Goal: Find specific fact: Find specific fact

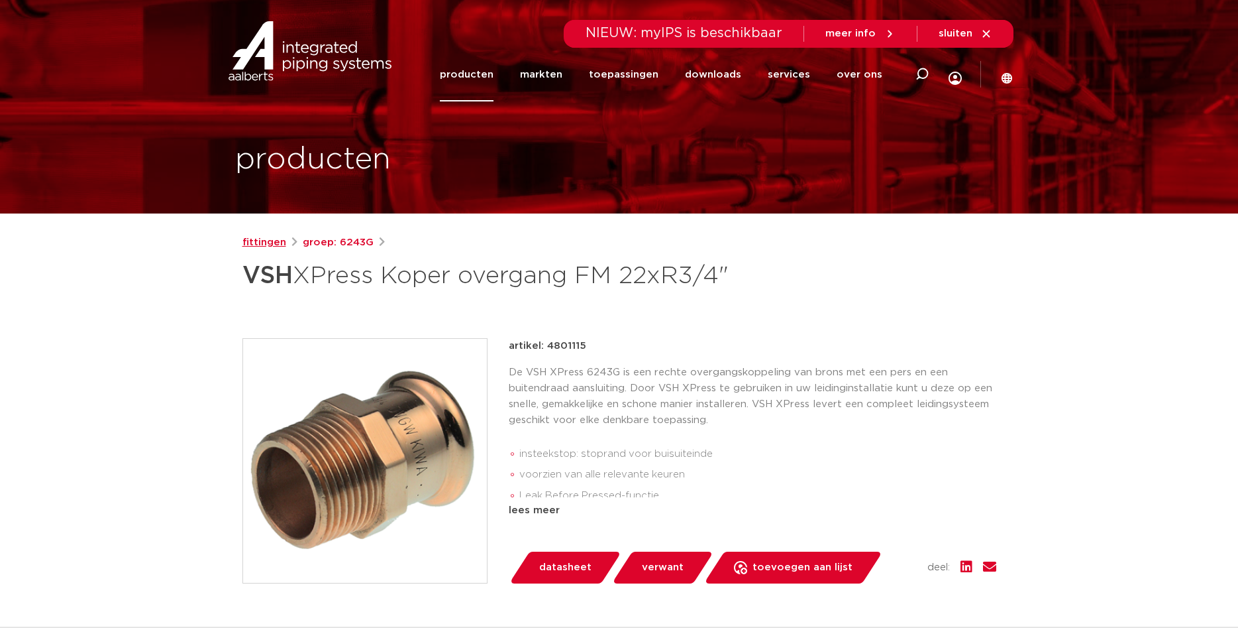
click at [255, 239] on link "fittingen" at bounding box center [265, 243] width 44 height 16
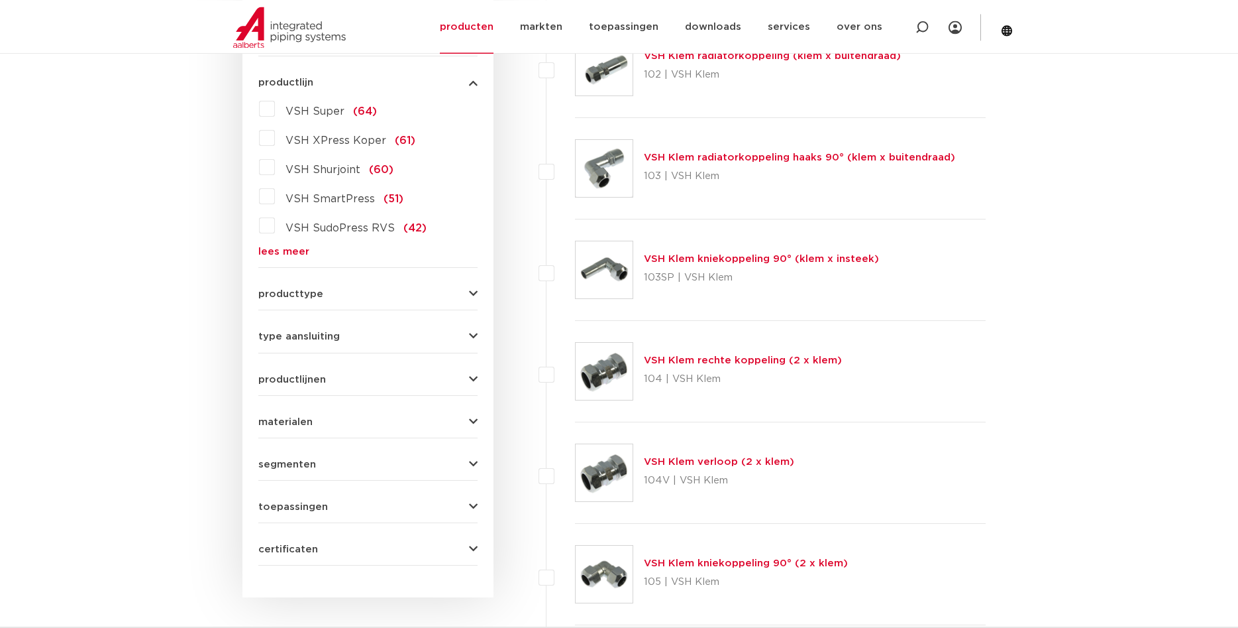
scroll to position [156, 0]
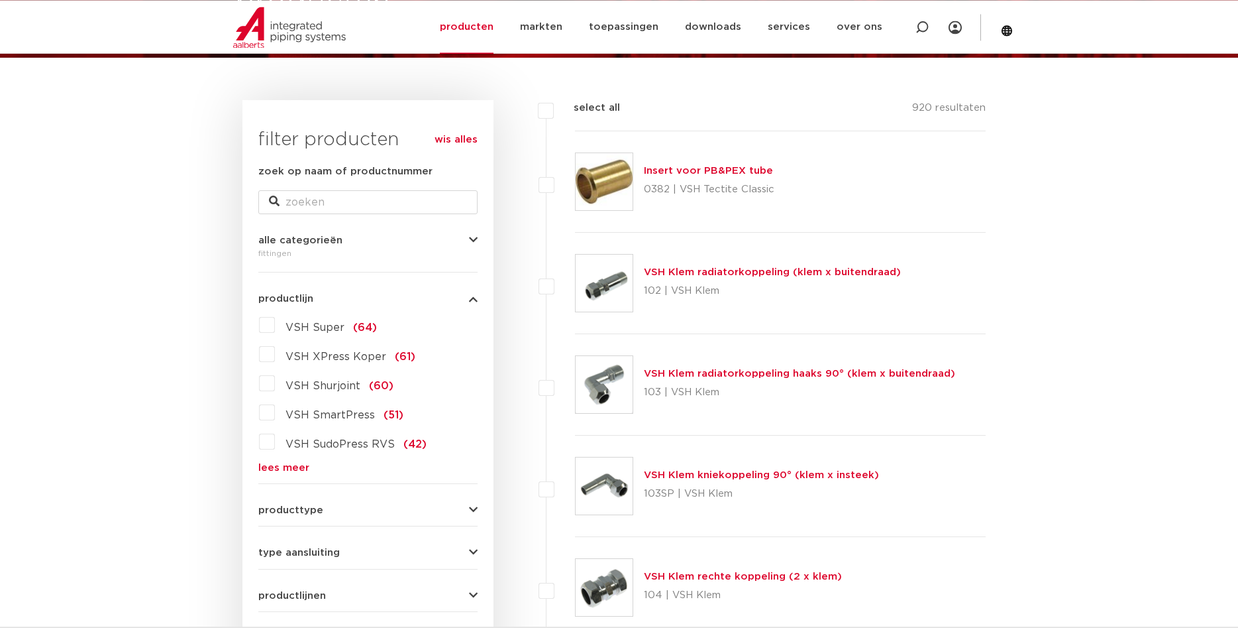
click at [275, 358] on label "VSH XPress Koper (61)" at bounding box center [345, 353] width 140 height 21
click at [0, 0] on input "VSH XPress Koper (61)" at bounding box center [0, 0] width 0 height 0
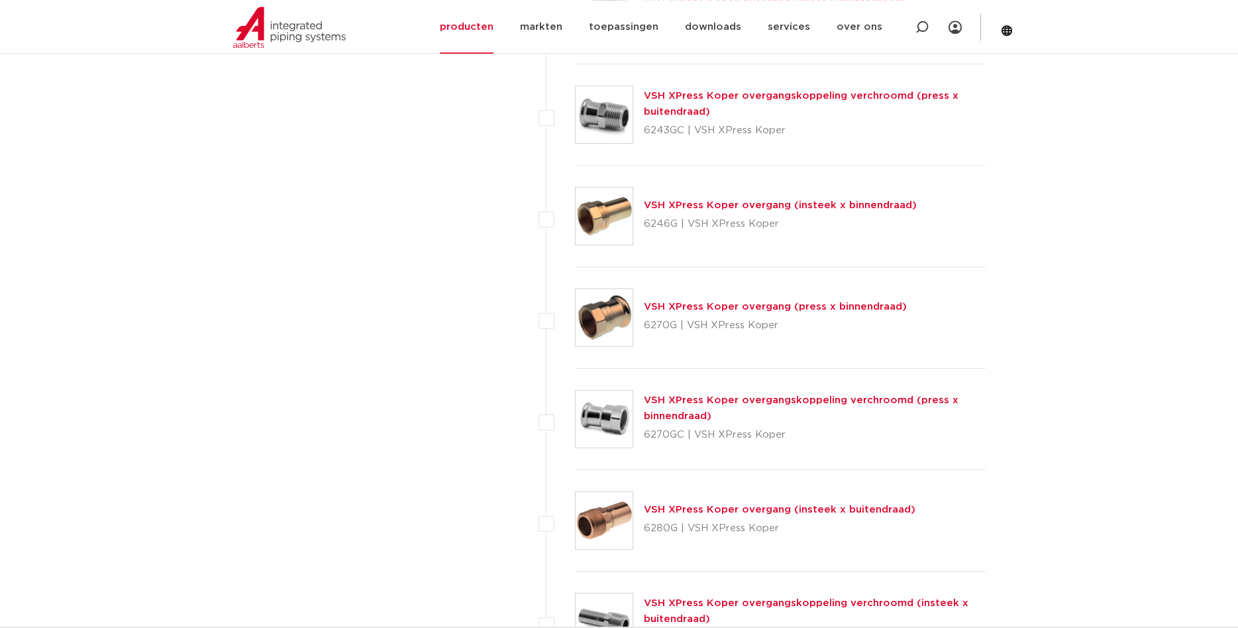
scroll to position [1086, 0]
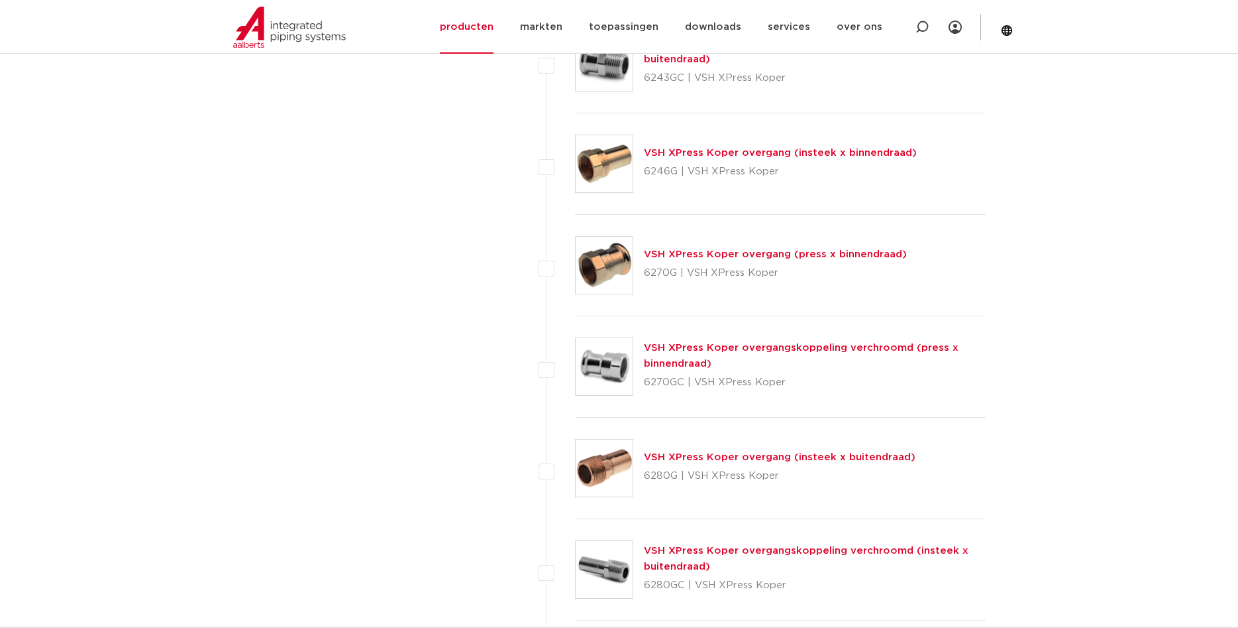
click at [719, 456] on link "VSH XPress Koper overgang (insteek x buitendraad)" at bounding box center [780, 457] width 272 height 10
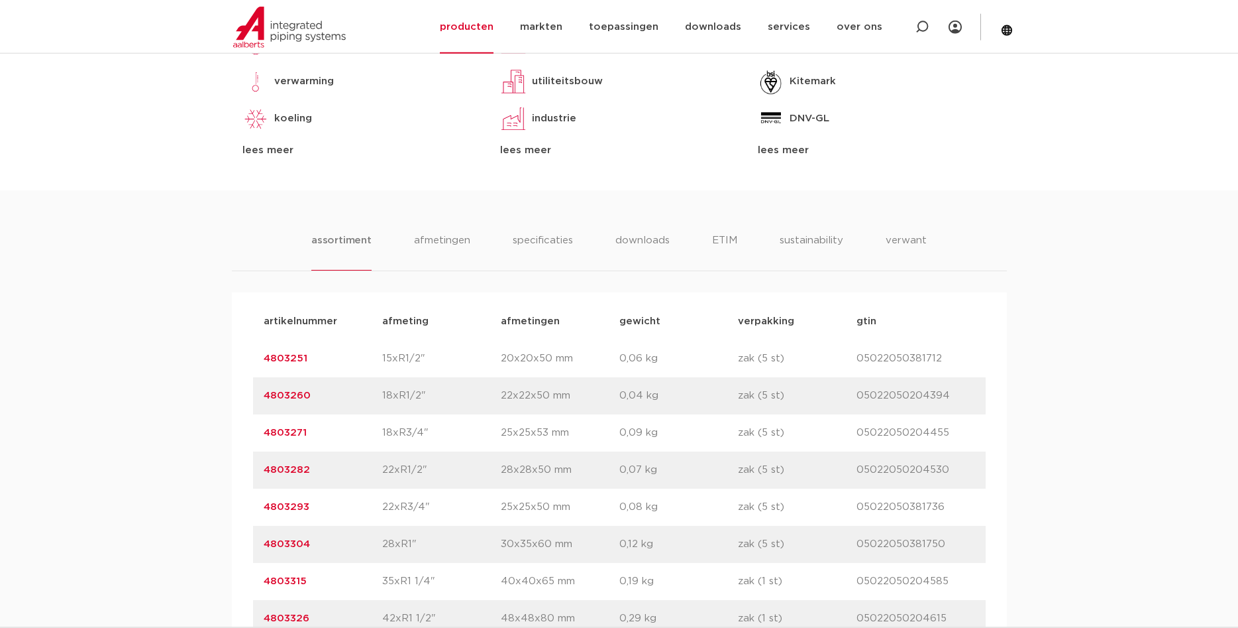
scroll to position [879, 0]
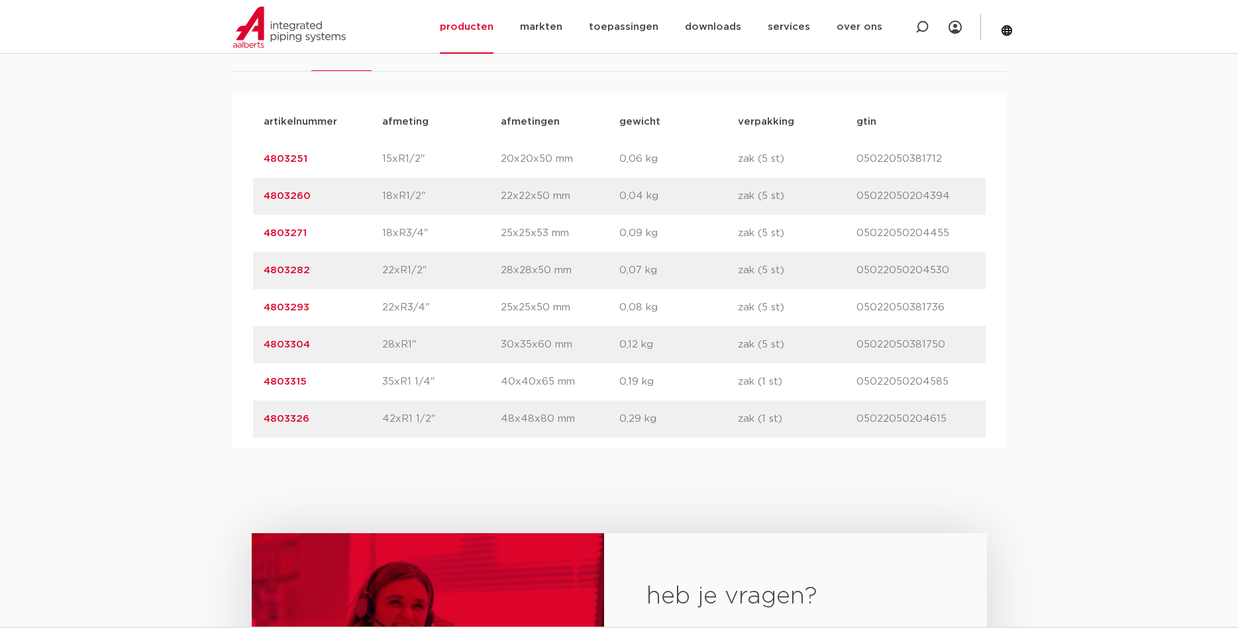
drag, startPoint x: 312, startPoint y: 307, endPoint x: 247, endPoint y: 313, distance: 65.3
click at [247, 313] on div "artikelnummer afmeting afmetingen gewicht verpakking gtin artikelnummer 4803251…" at bounding box center [619, 270] width 775 height 355
copy link "4803293"
